Goal: Information Seeking & Learning: Learn about a topic

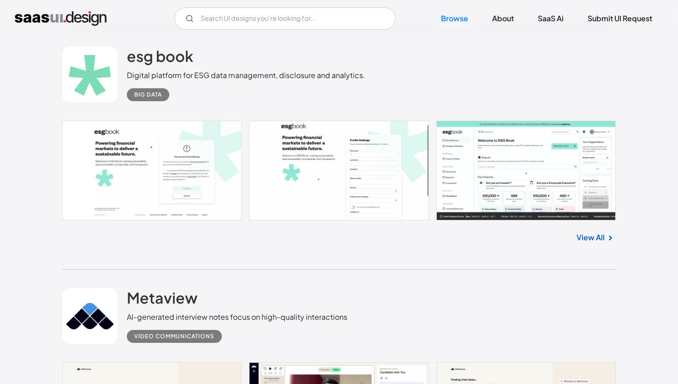
scroll to position [1237, 0]
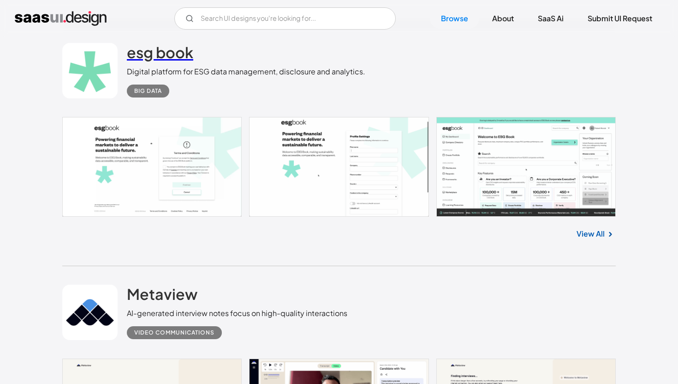
click at [173, 50] on h2 "esg book" at bounding box center [160, 52] width 66 height 18
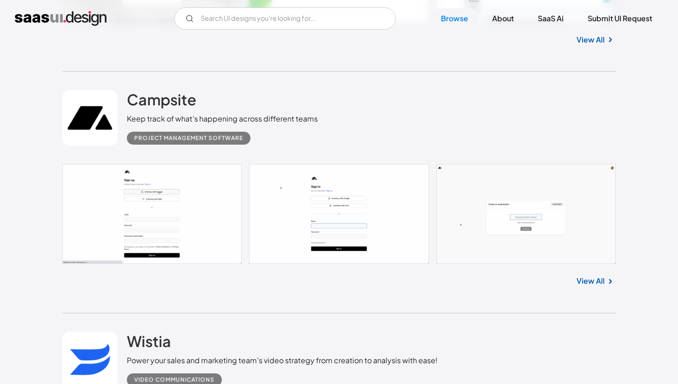
scroll to position [2906, 0]
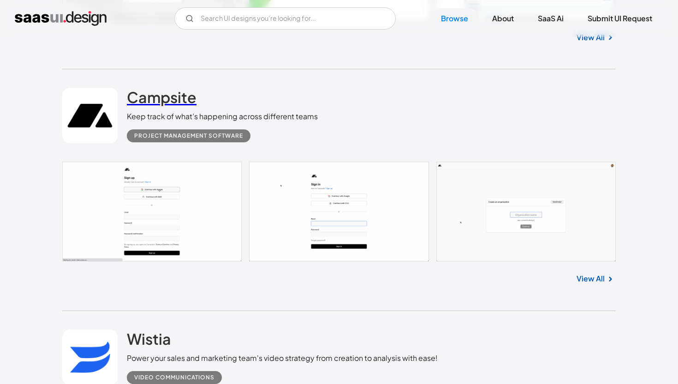
click at [174, 109] on link "Campsite" at bounding box center [162, 99] width 70 height 23
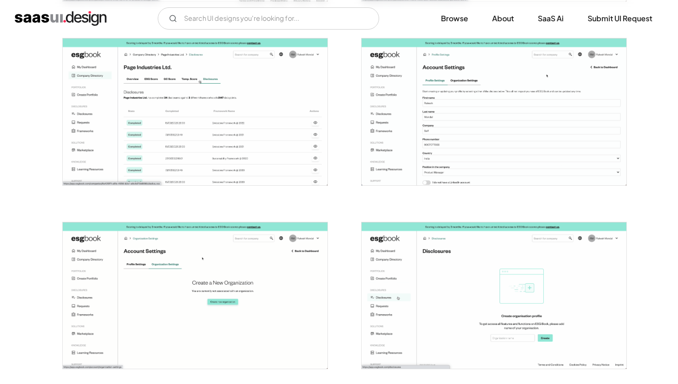
scroll to position [1003, 0]
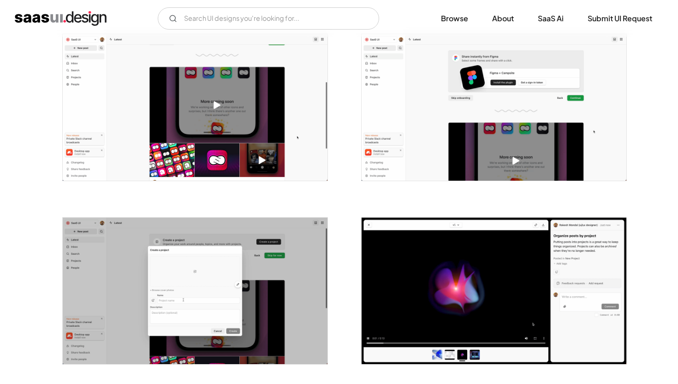
scroll to position [550, 0]
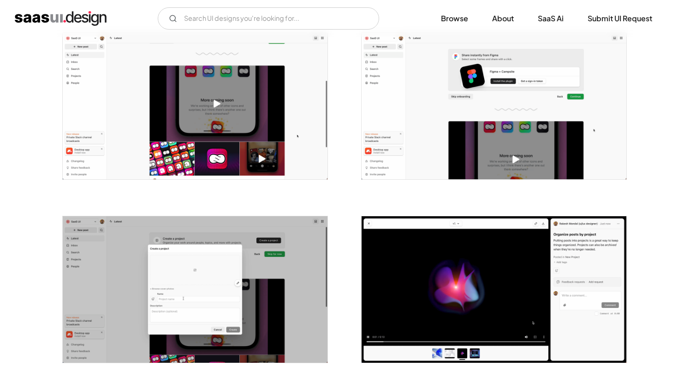
click at [373, 217] on div at bounding box center [494, 289] width 266 height 147
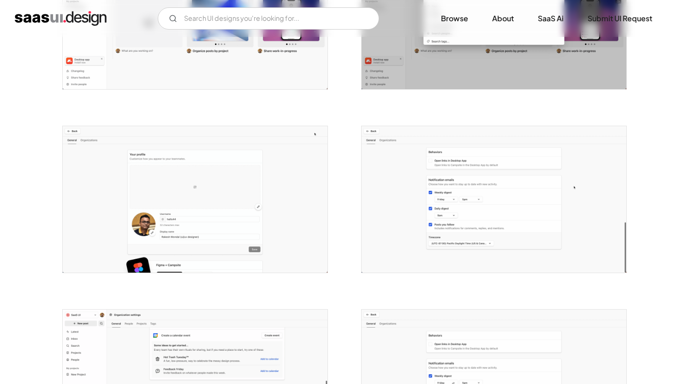
scroll to position [1462, 0]
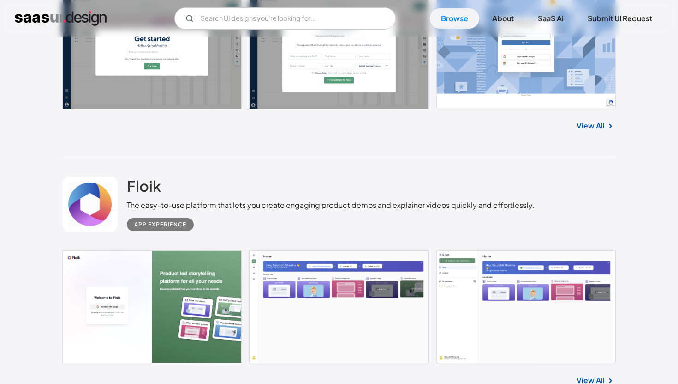
scroll to position [4058, 0]
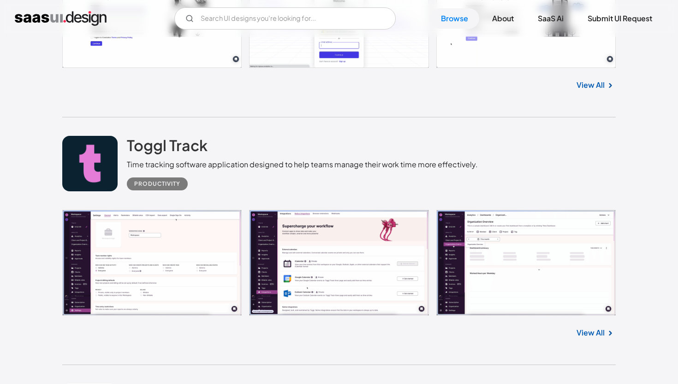
scroll to position [5585, 0]
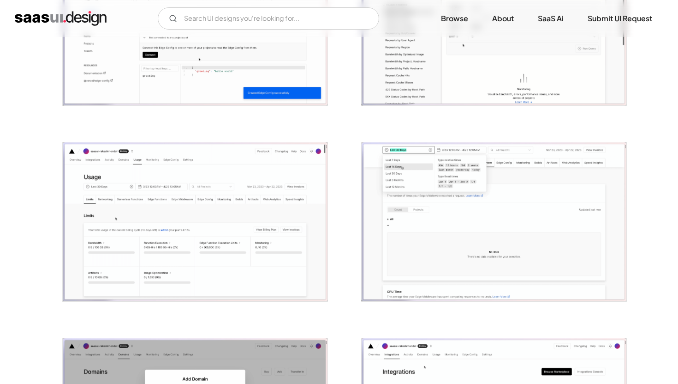
scroll to position [1834, 0]
click at [68, 12] on img "home" at bounding box center [61, 18] width 92 height 15
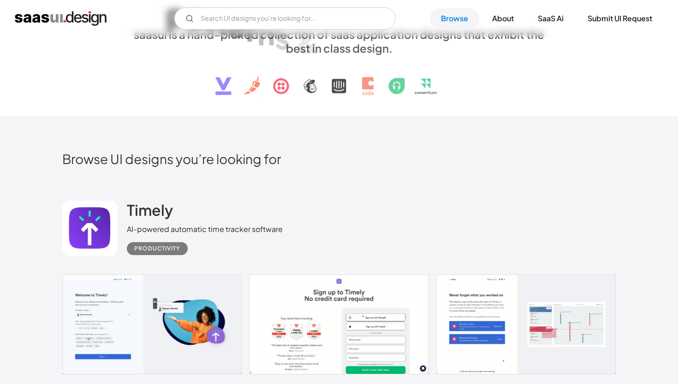
scroll to position [84, 0]
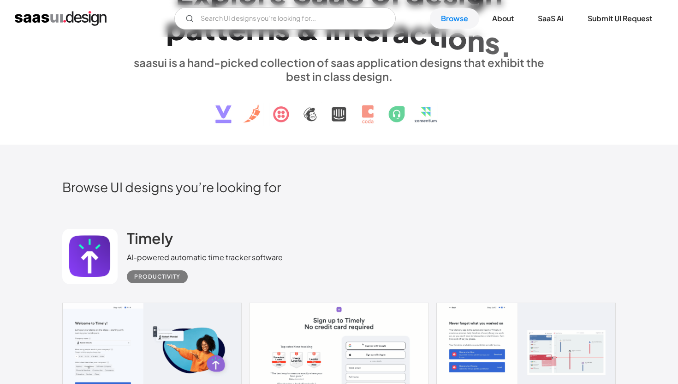
click at [311, 114] on img at bounding box center [339, 107] width 280 height 48
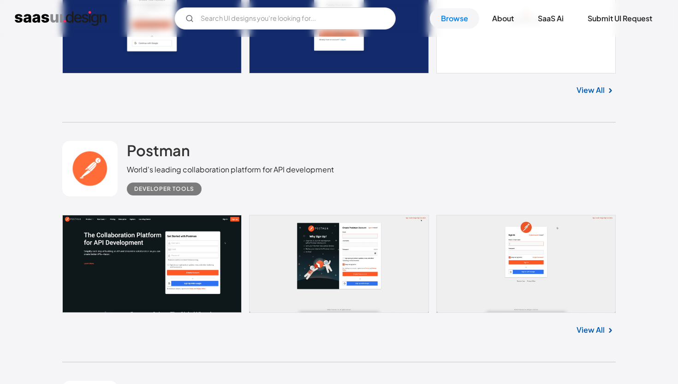
scroll to position [12398, 0]
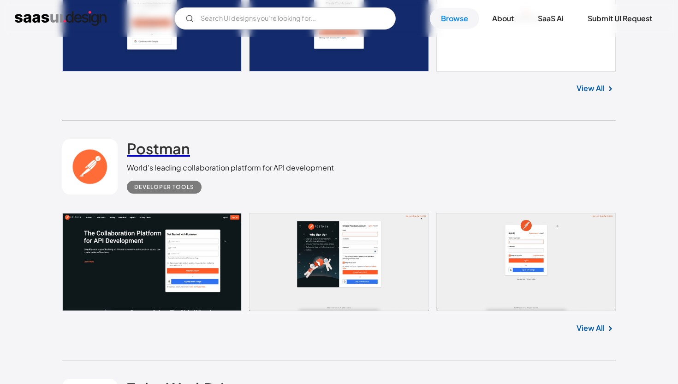
click at [187, 157] on h2 "Postman" at bounding box center [158, 148] width 63 height 18
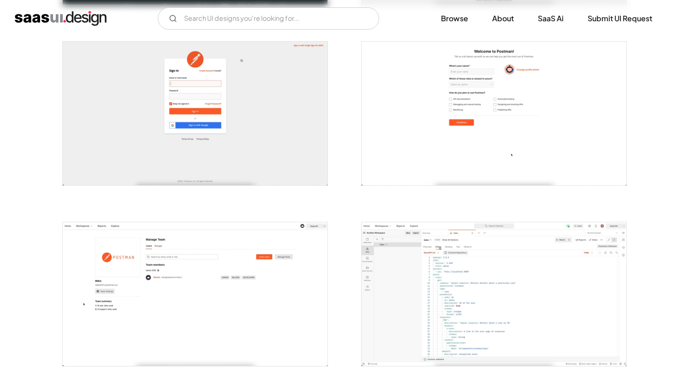
scroll to position [645, 0]
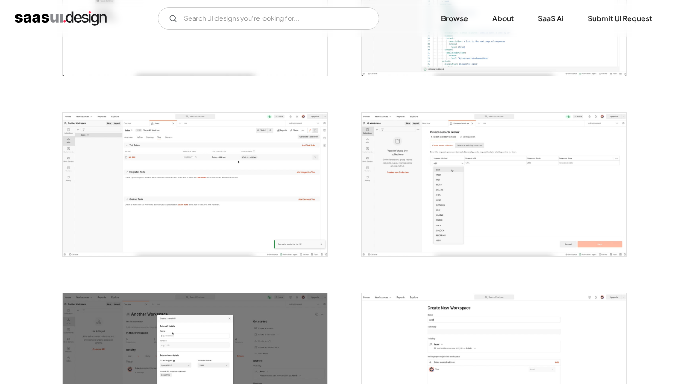
click at [483, 147] on img "open lightbox" at bounding box center [494, 185] width 265 height 144
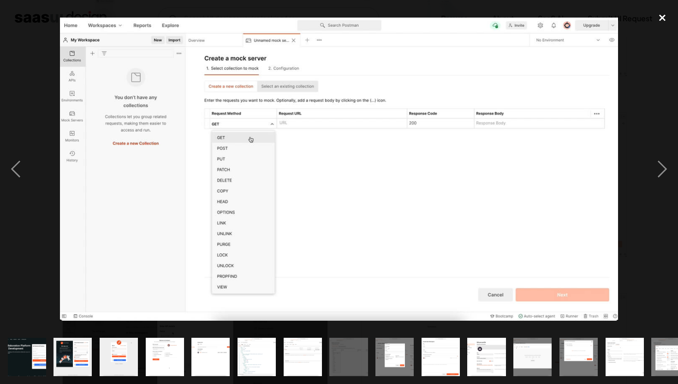
click at [665, 15] on div "close lightbox" at bounding box center [662, 18] width 31 height 20
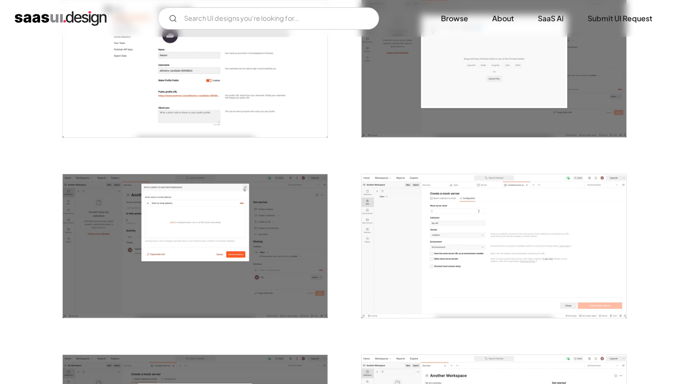
scroll to position [1154, 0]
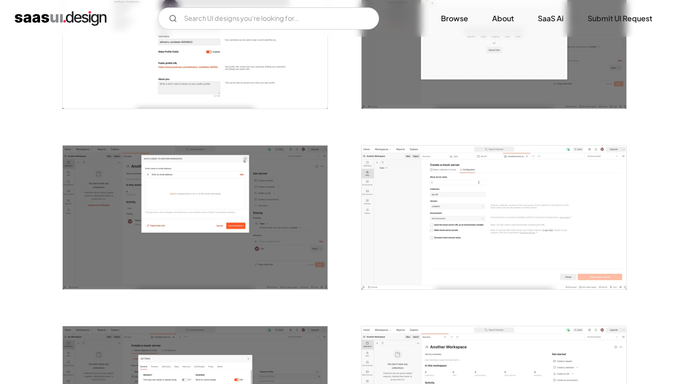
click at [455, 206] on img "open lightbox" at bounding box center [494, 217] width 265 height 144
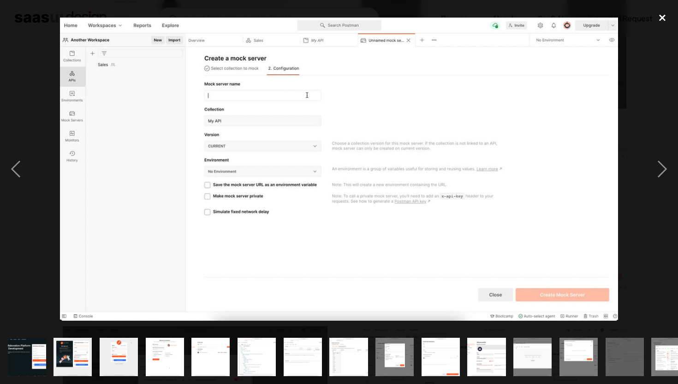
click at [662, 21] on div "close lightbox" at bounding box center [662, 18] width 31 height 20
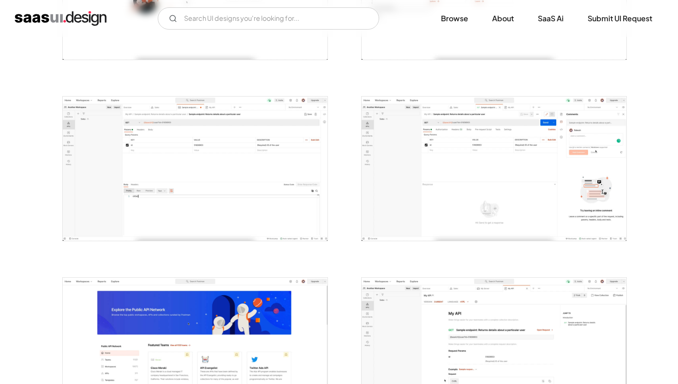
scroll to position [1877, 0]
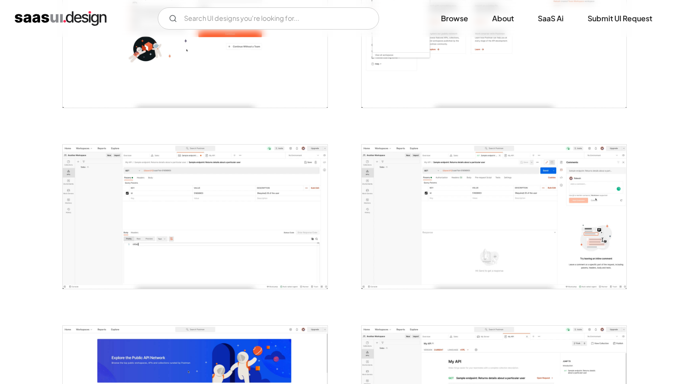
click at [213, 210] on img "open lightbox" at bounding box center [195, 216] width 265 height 144
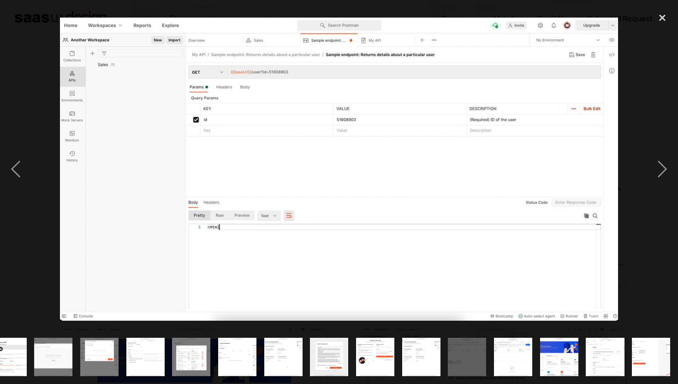
scroll to position [0, 479]
